Goal: Information Seeking & Learning: Learn about a topic

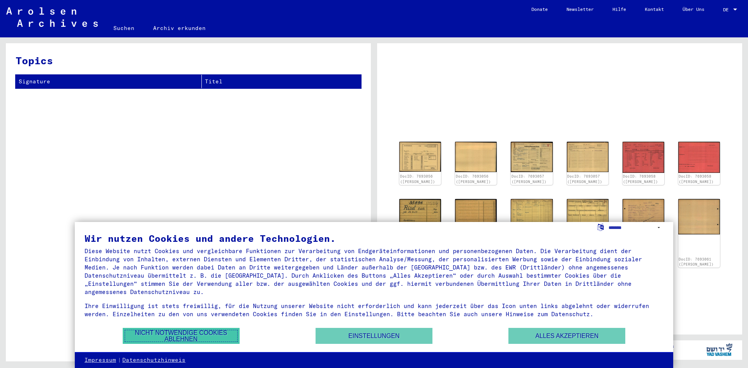
click at [196, 330] on button "Nicht notwendige Cookies ablehnen" at bounding box center [181, 336] width 117 height 16
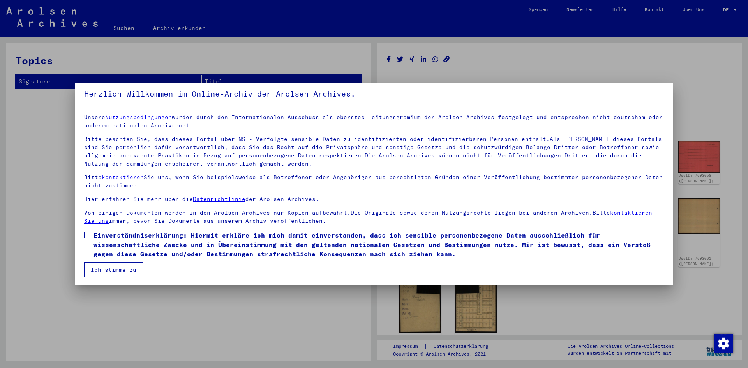
scroll to position [6, 0]
click at [85, 234] on span at bounding box center [87, 234] width 6 height 6
drag, startPoint x: 108, startPoint y: 266, endPoint x: 117, endPoint y: 263, distance: 9.9
click at [108, 266] on button "Ich stimme zu" at bounding box center [113, 268] width 59 height 15
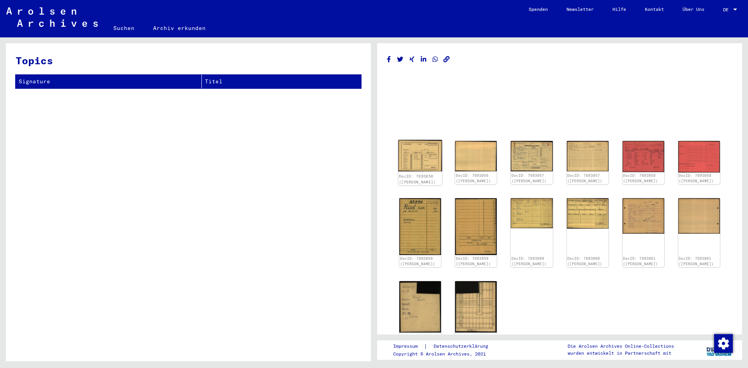
click at [410, 159] on img at bounding box center [420, 156] width 44 height 32
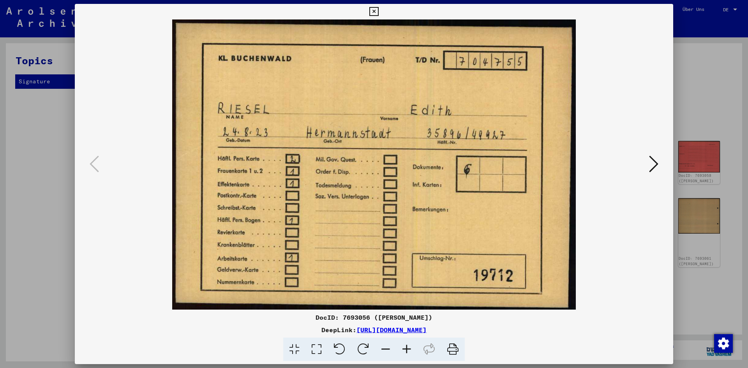
click at [656, 166] on icon at bounding box center [653, 164] width 9 height 19
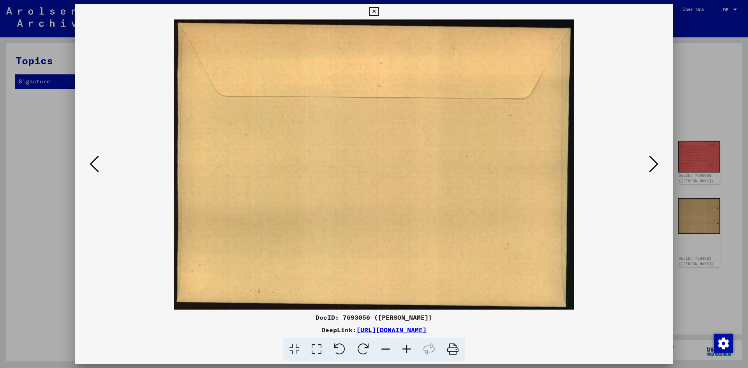
click at [656, 166] on icon at bounding box center [653, 164] width 9 height 19
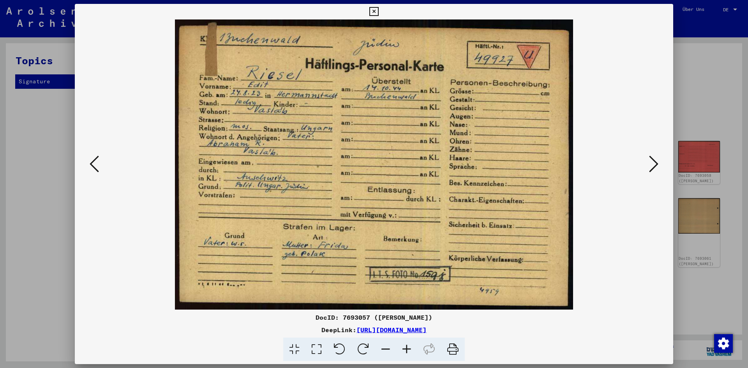
click at [650, 161] on icon at bounding box center [653, 164] width 9 height 19
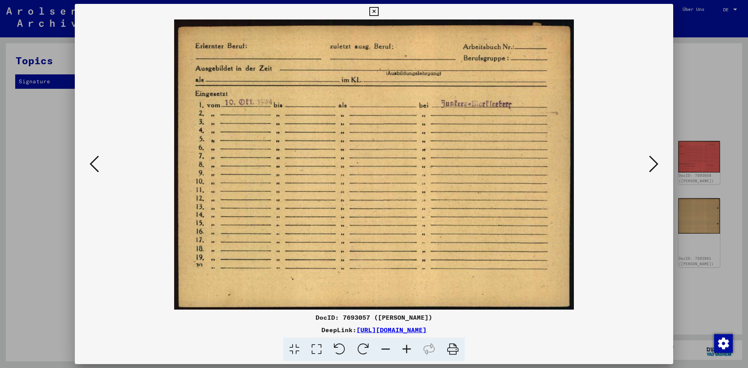
click at [650, 161] on icon at bounding box center [653, 164] width 9 height 19
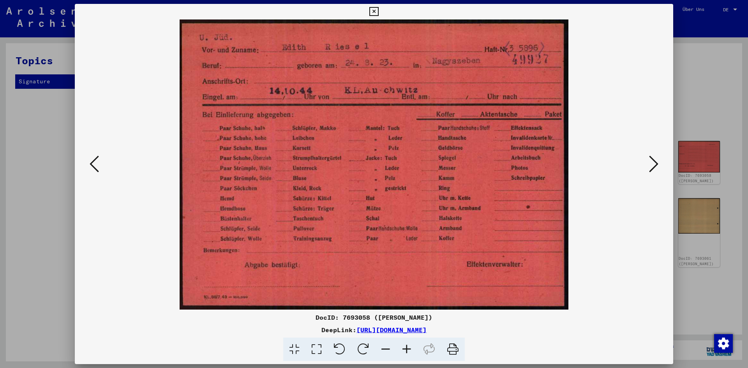
click at [650, 161] on icon at bounding box center [653, 164] width 9 height 19
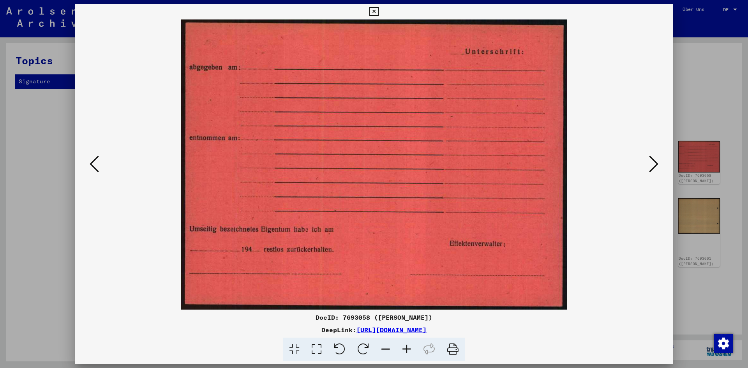
click at [650, 161] on icon at bounding box center [653, 164] width 9 height 19
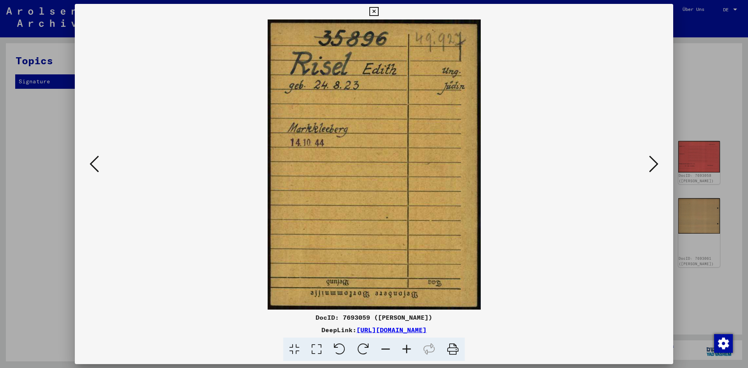
click at [650, 161] on icon at bounding box center [653, 164] width 9 height 19
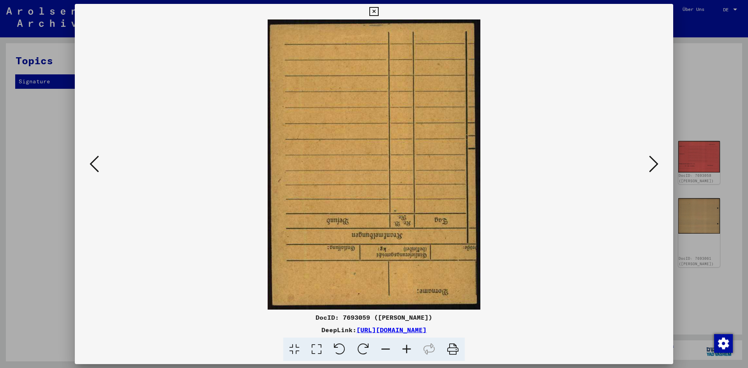
click at [650, 161] on icon at bounding box center [653, 164] width 9 height 19
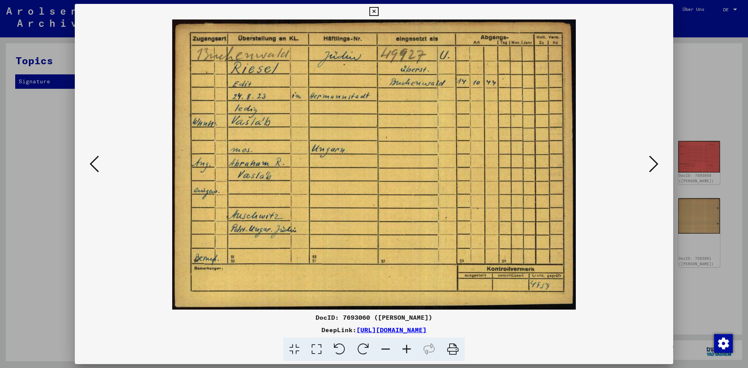
click at [648, 165] on button at bounding box center [654, 164] width 14 height 22
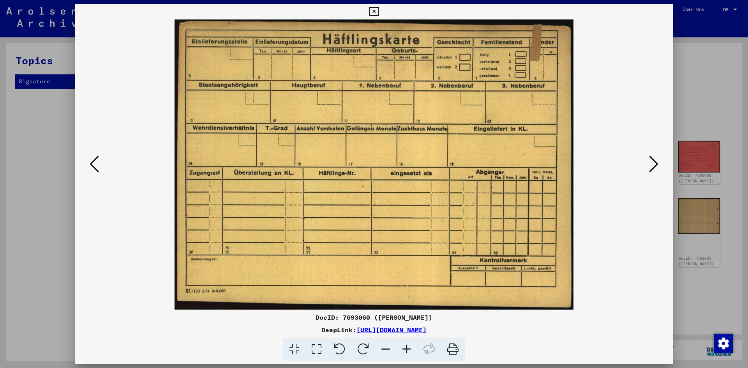
click at [648, 165] on button at bounding box center [654, 164] width 14 height 22
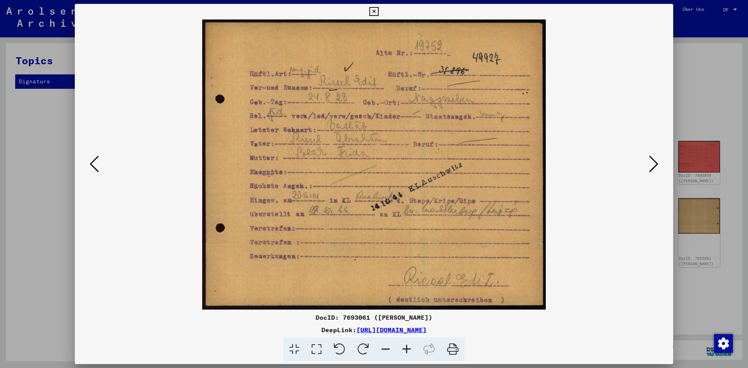
click at [648, 165] on button at bounding box center [654, 164] width 14 height 22
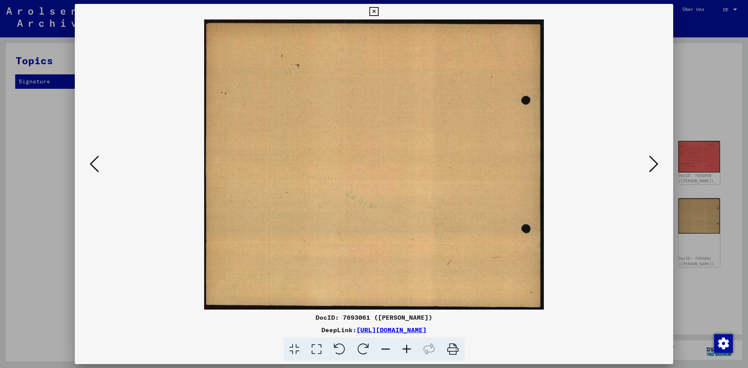
click at [648, 165] on button at bounding box center [654, 164] width 14 height 22
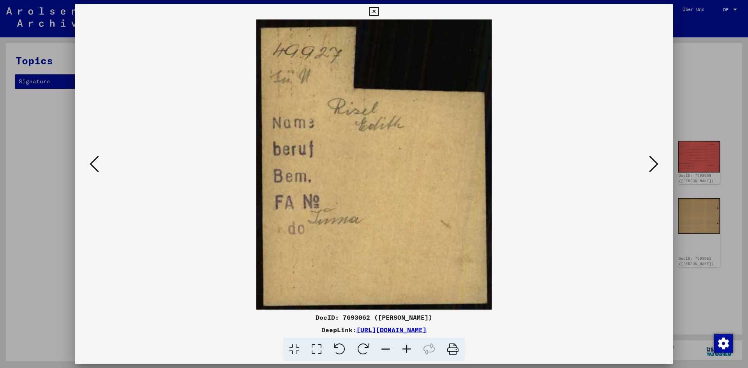
click at [648, 165] on button at bounding box center [654, 164] width 14 height 22
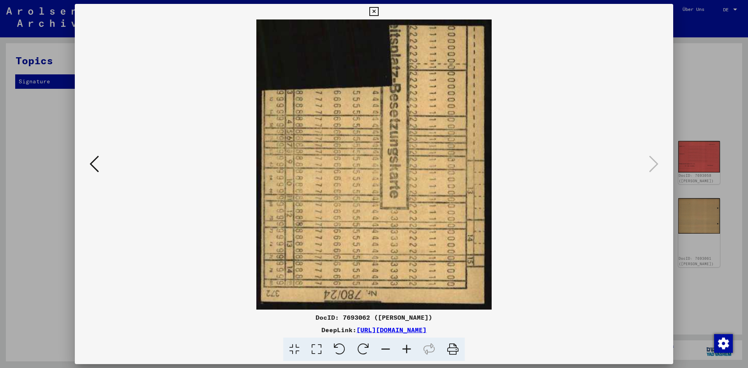
click at [704, 83] on div at bounding box center [374, 184] width 748 height 368
